Goal: Navigation & Orientation: Find specific page/section

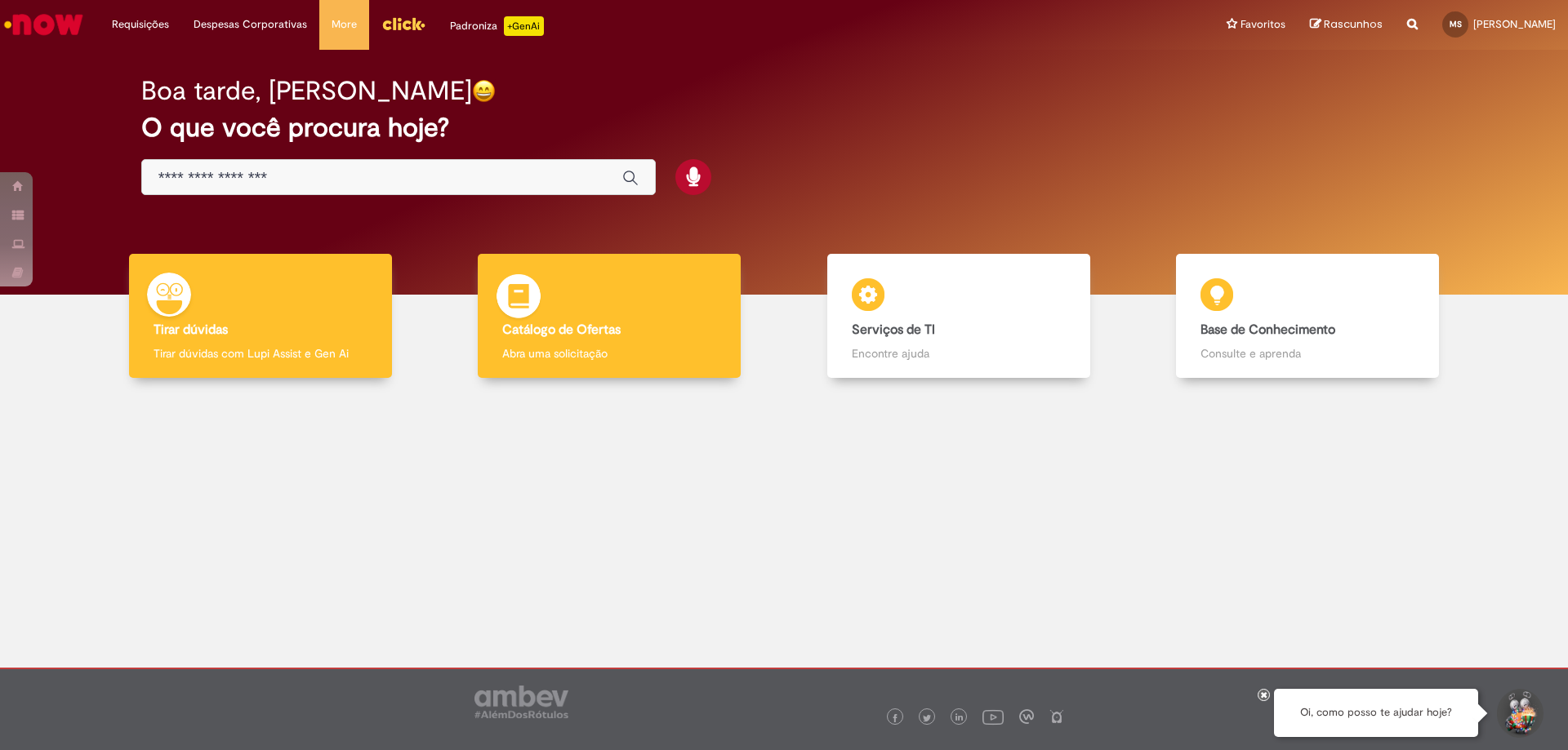
click at [569, 318] on div "Catálogo de Ofertas Catálogo de Ofertas Abra uma solicitação" at bounding box center [609, 317] width 263 height 125
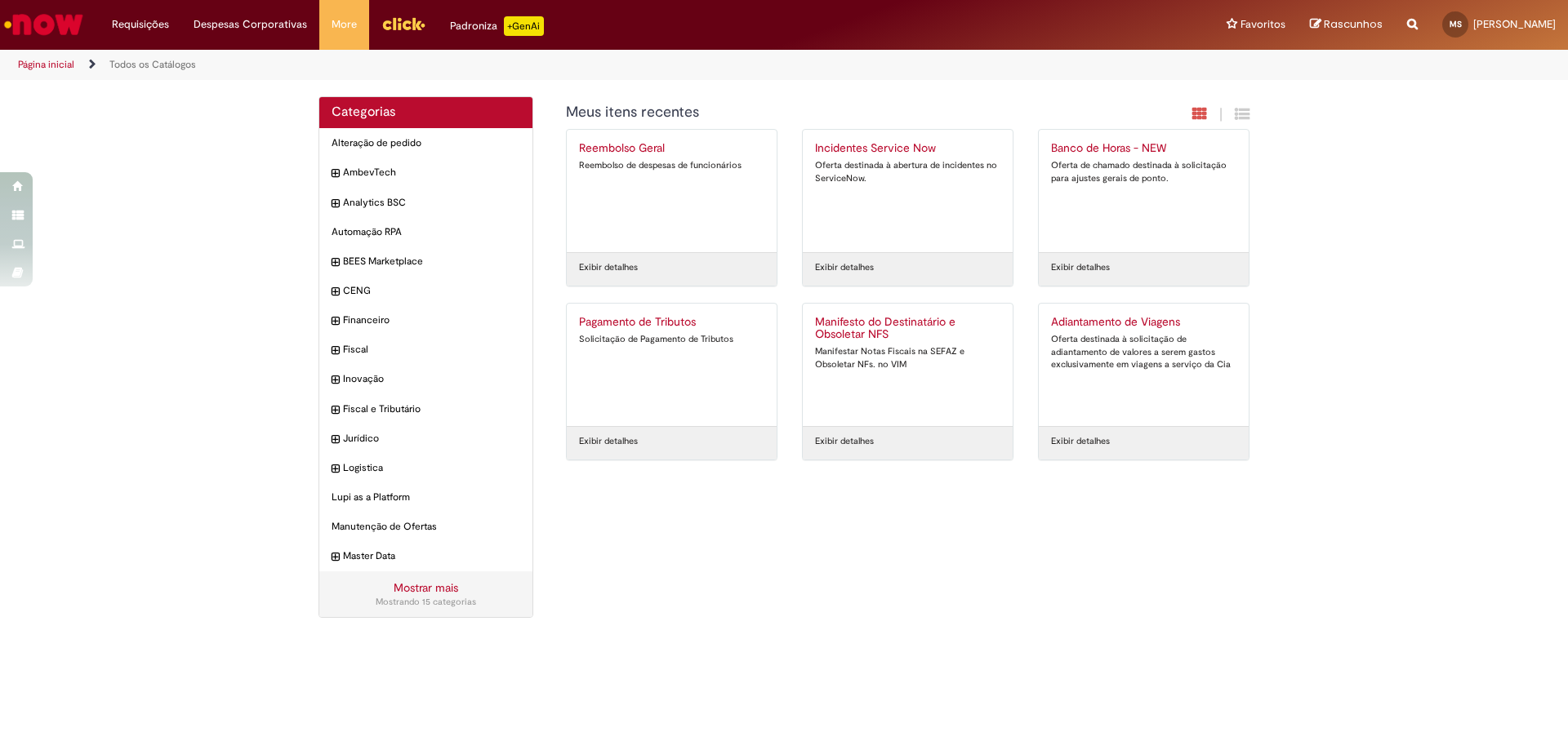
click at [49, 38] on img "Ir para a Homepage" at bounding box center [43, 24] width 84 height 32
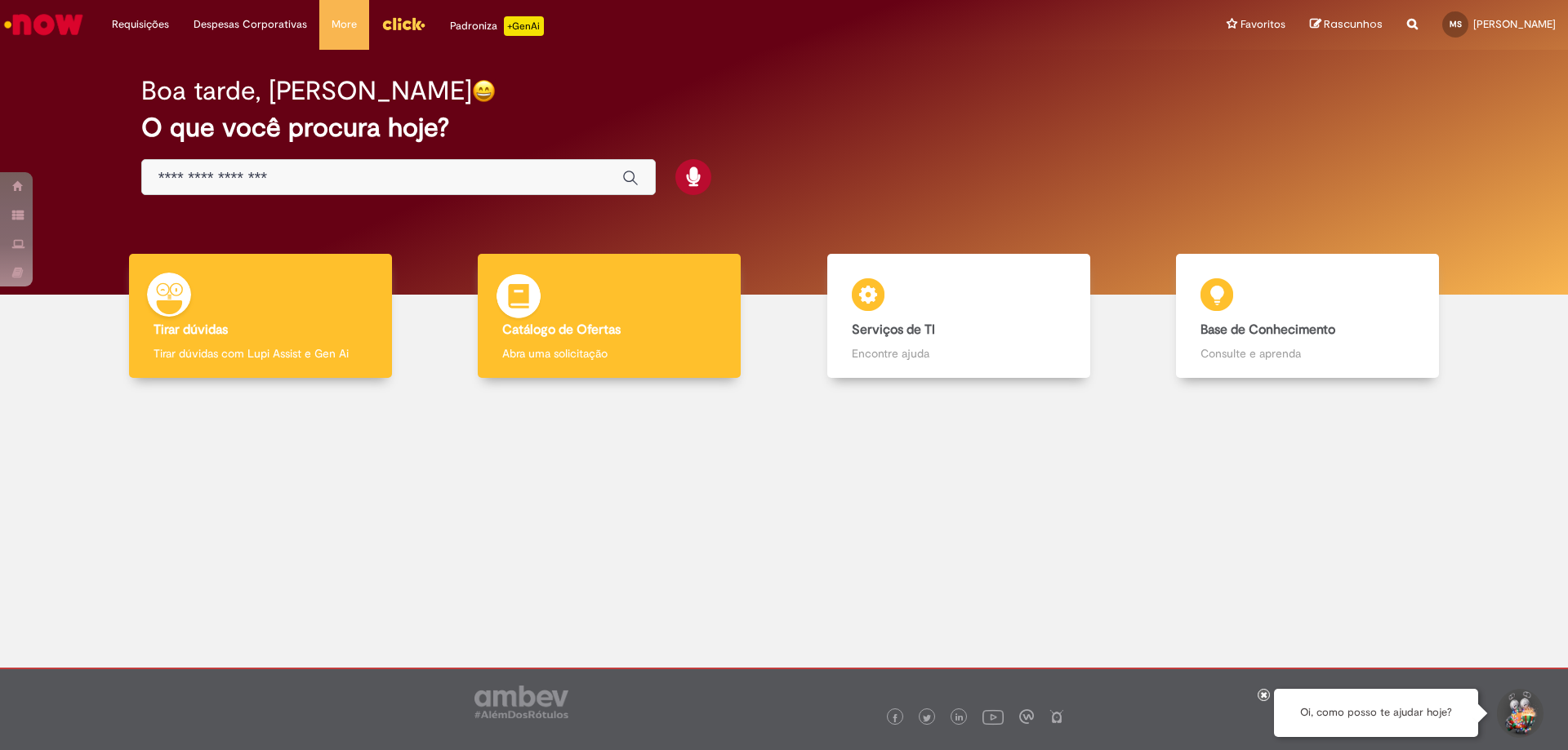
click at [639, 318] on div "Catálogo de Ofertas Catálogo de Ofertas Abra uma solicitação" at bounding box center [609, 317] width 263 height 125
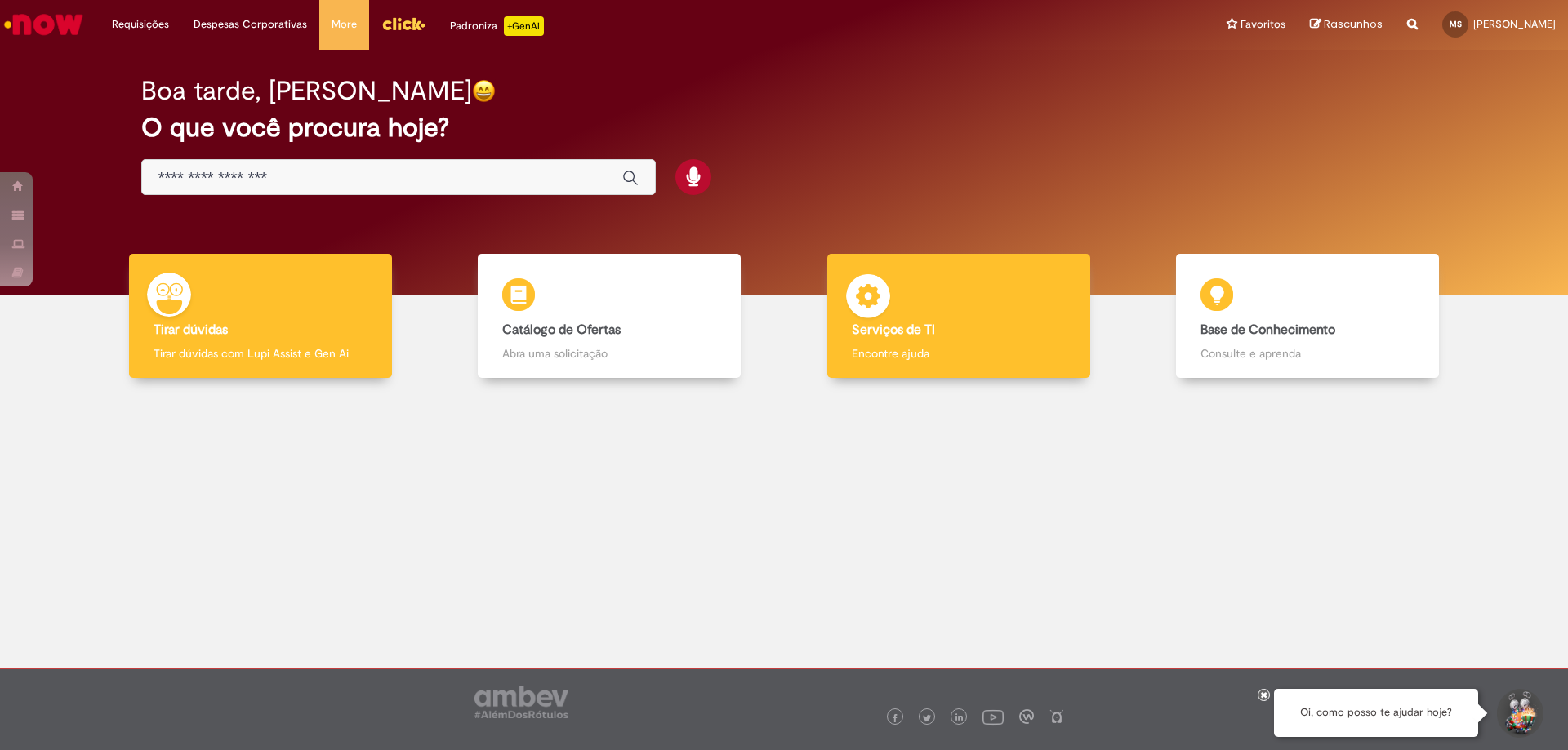
click at [950, 328] on h4 "Serviços de TI" at bounding box center [959, 331] width 214 height 15
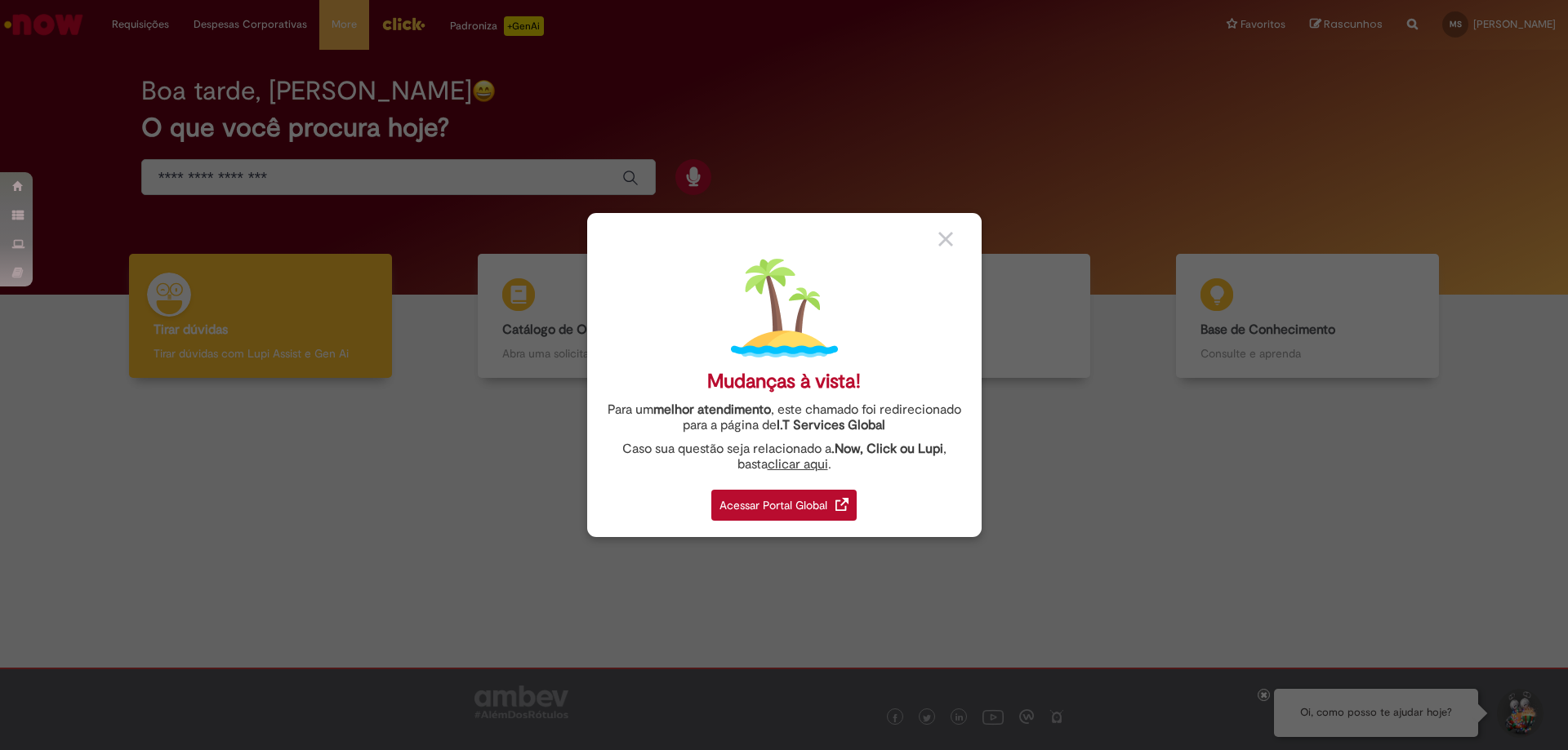
click at [765, 498] on div "Acessar Portal Global" at bounding box center [784, 505] width 145 height 31
